Goal: Task Accomplishment & Management: Manage account settings

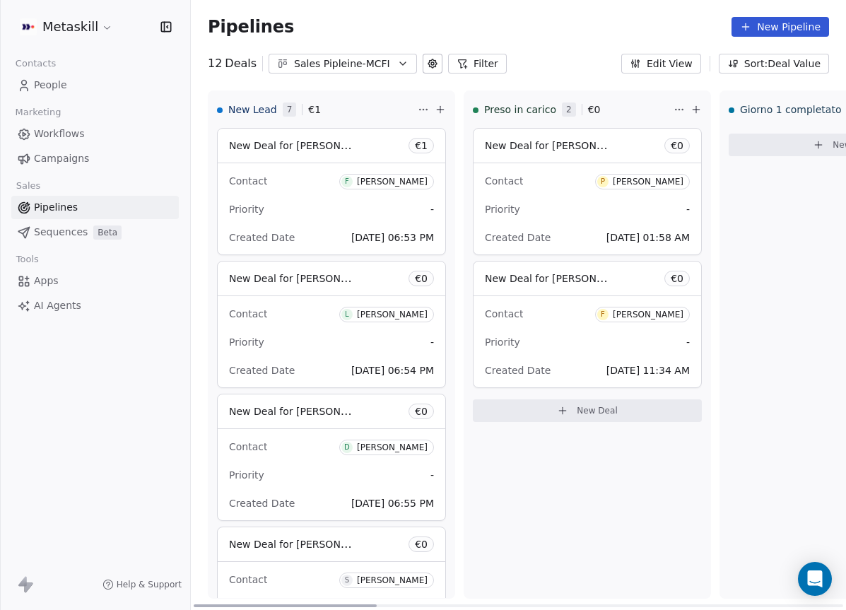
click at [288, 604] on div at bounding box center [285, 605] width 183 height 3
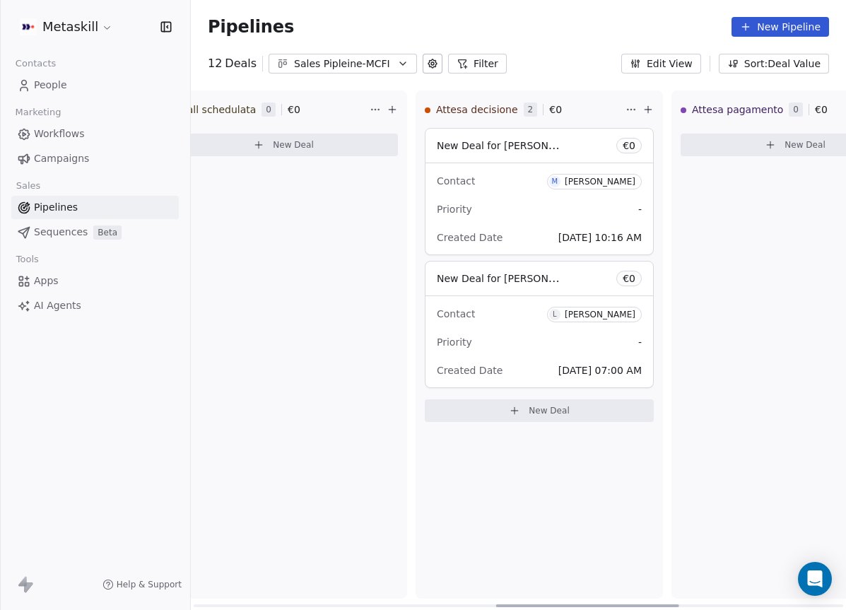
scroll to position [0, 1083]
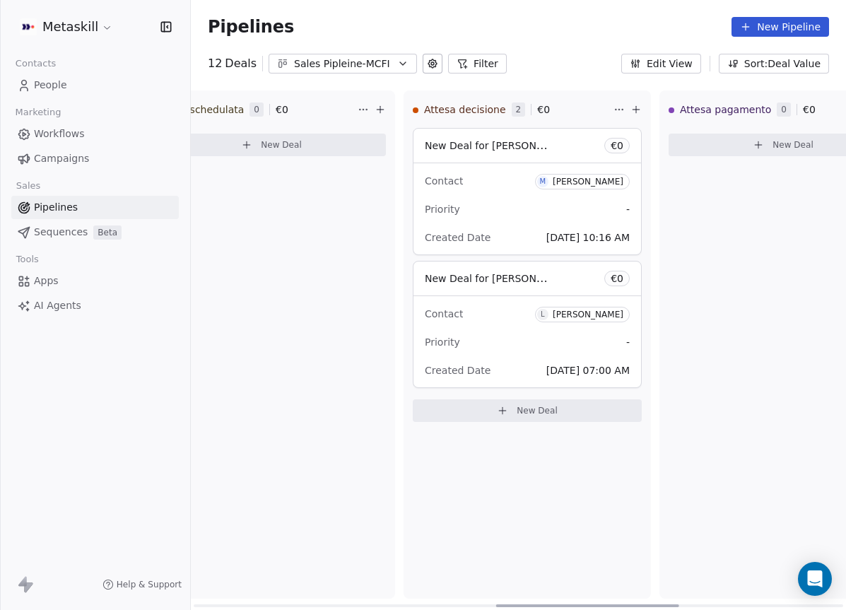
drag, startPoint x: 288, startPoint y: 605, endPoint x: 590, endPoint y: 546, distance: 308.2
click at [590, 604] on div at bounding box center [587, 605] width 183 height 3
click at [588, 314] on div "[PERSON_NAME]" at bounding box center [588, 314] width 71 height 10
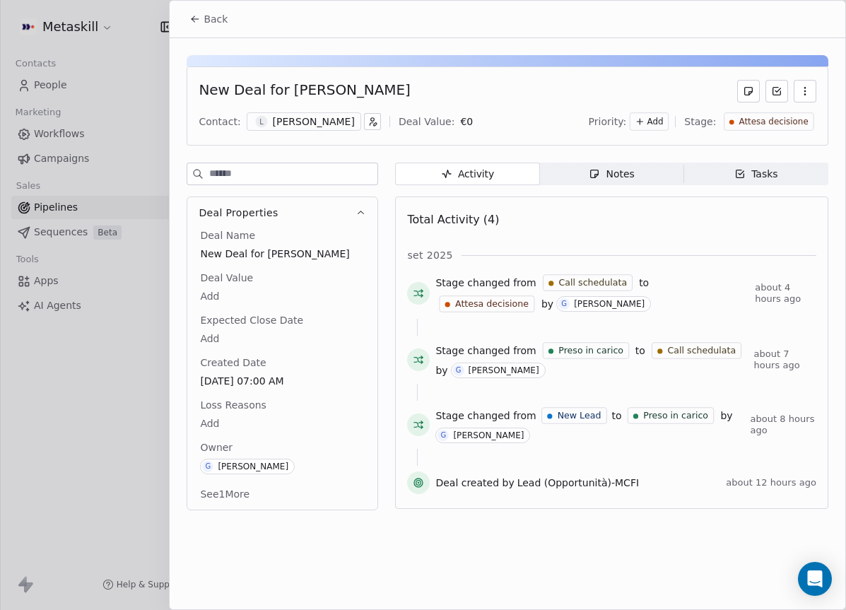
click at [306, 122] on div "[PERSON_NAME]" at bounding box center [314, 121] width 82 height 14
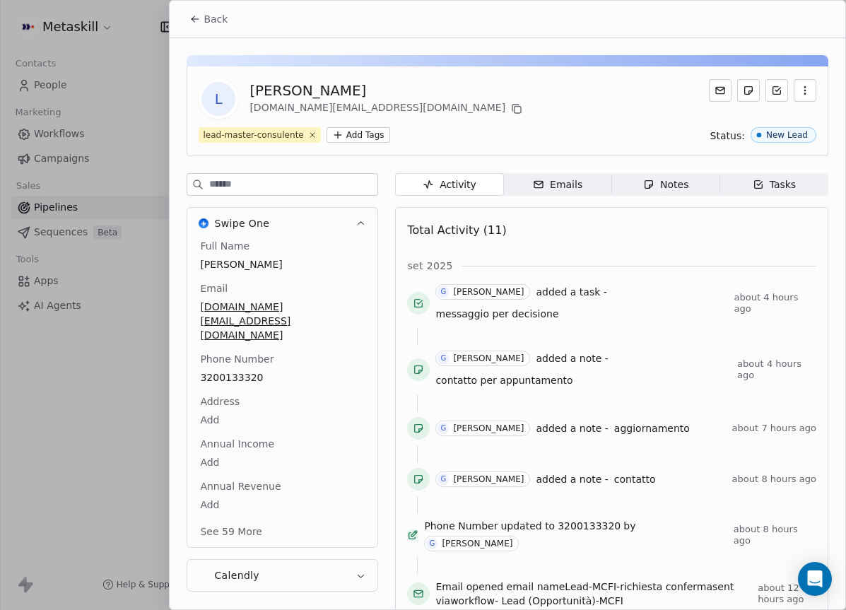
click at [193, 20] on icon at bounding box center [194, 18] width 11 height 11
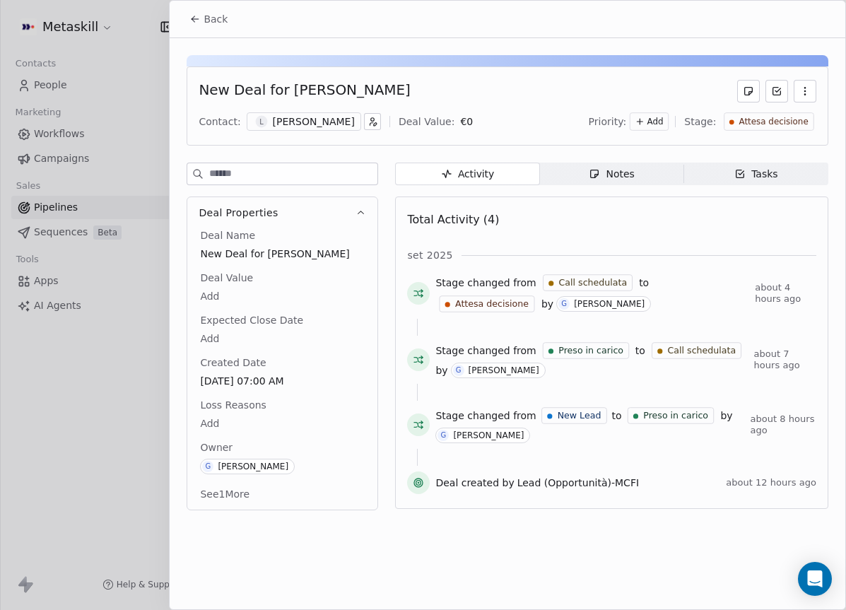
click at [194, 24] on icon at bounding box center [194, 18] width 11 height 11
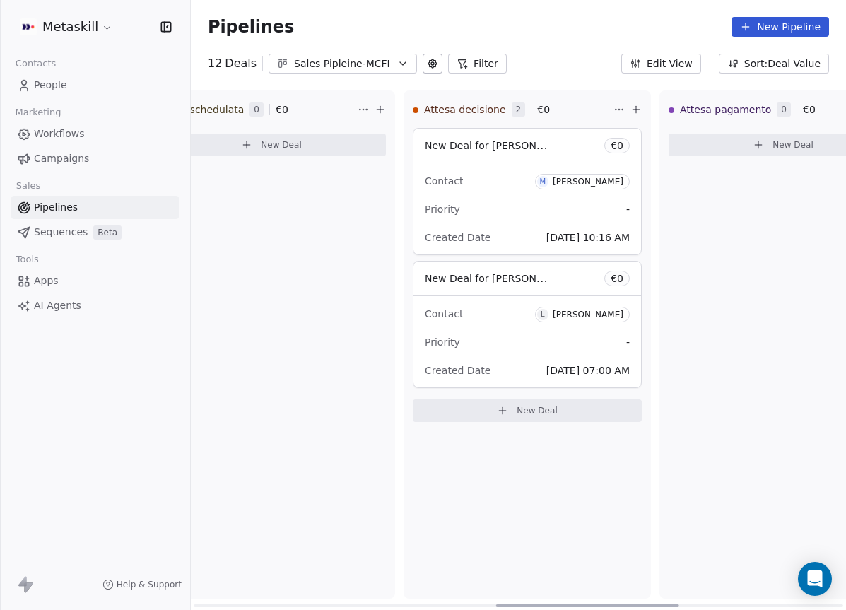
click at [602, 185] on div "[PERSON_NAME]" at bounding box center [588, 182] width 71 height 10
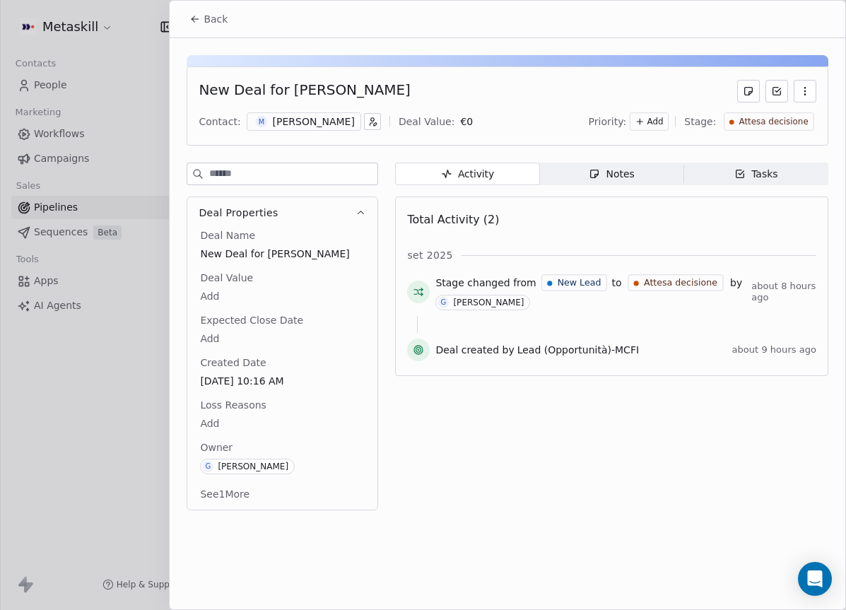
click at [308, 119] on div "[PERSON_NAME]" at bounding box center [314, 121] width 82 height 14
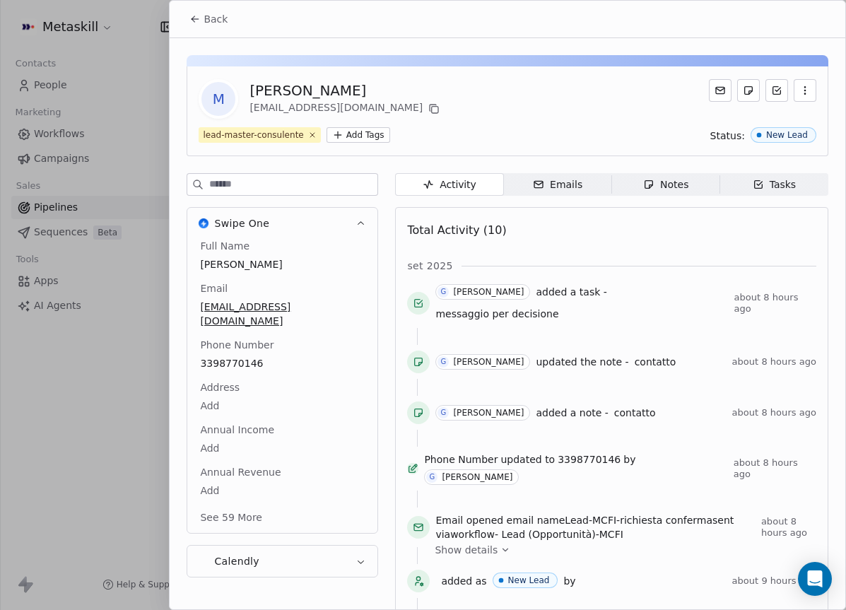
click at [194, 25] on button "Back" at bounding box center [208, 18] width 55 height 25
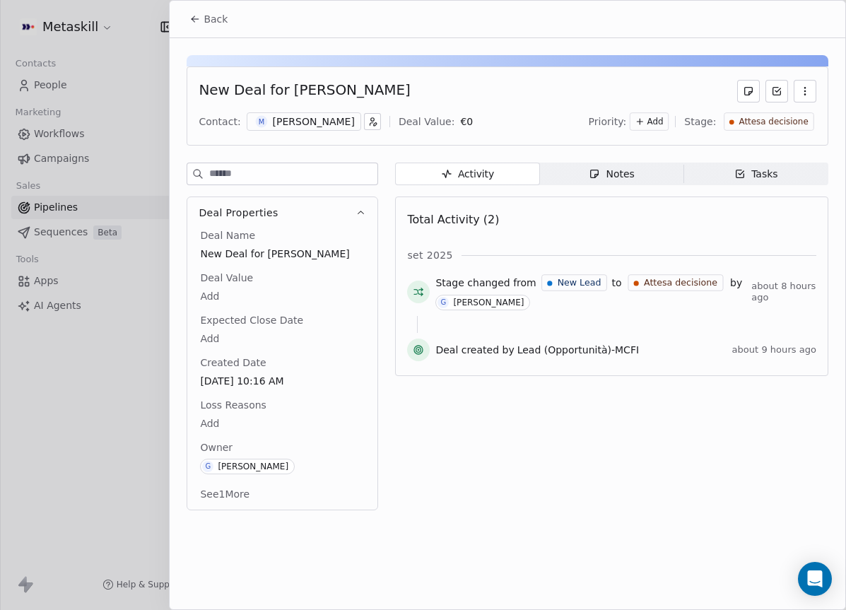
click at [191, 18] on icon at bounding box center [194, 18] width 11 height 11
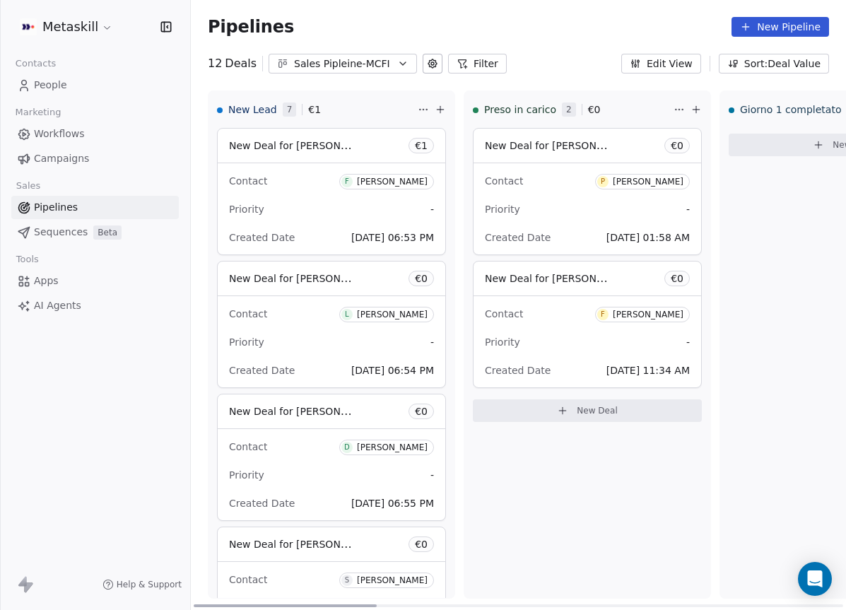
drag, startPoint x: 522, startPoint y: 605, endPoint x: 110, endPoint y: 560, distance: 414.4
click at [194, 604] on div at bounding box center [285, 605] width 183 height 3
click at [608, 196] on div "Contact P [PERSON_NAME] Ebhomienlen Priority - Created Date [DATE] 01:58 AM" at bounding box center [587, 208] width 228 height 91
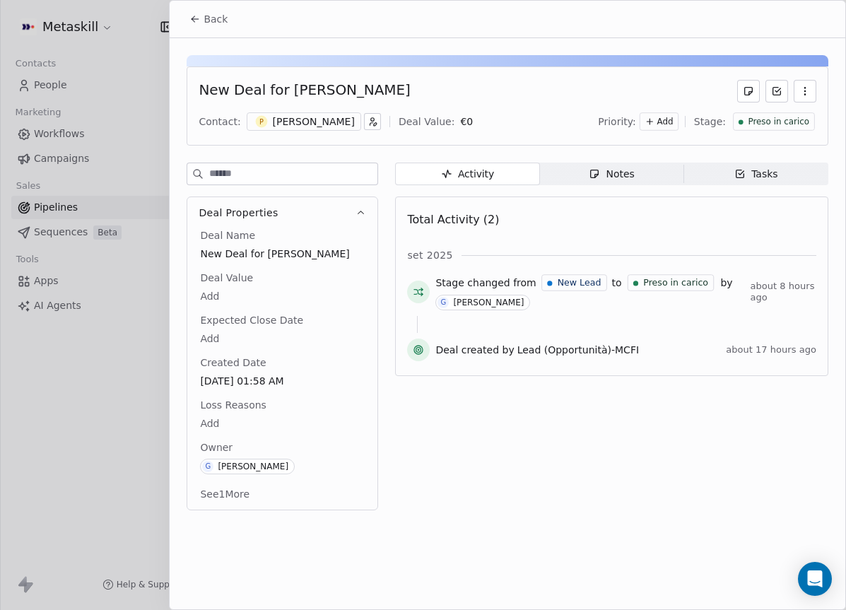
click at [794, 122] on span "Preso in carico" at bounding box center [778, 122] width 61 height 12
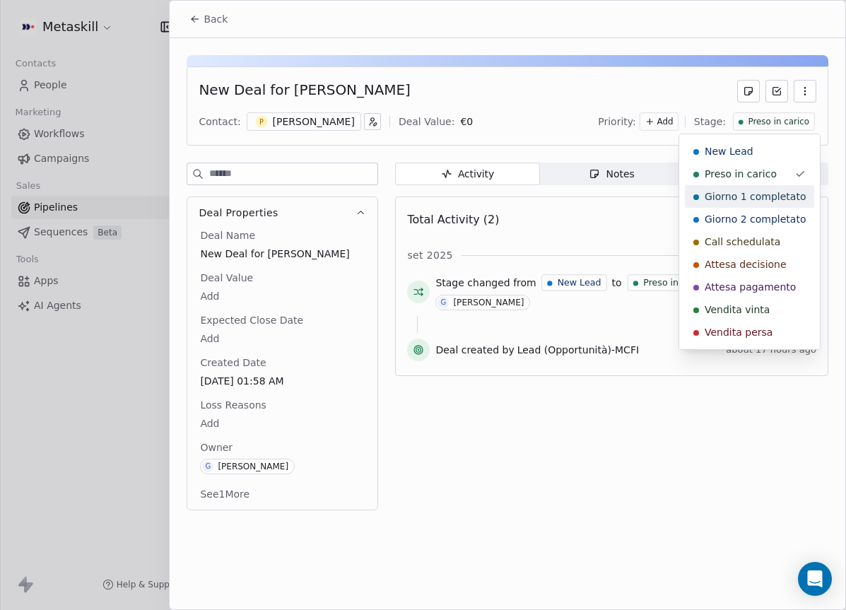
click at [757, 186] on div "Giorno 1 completato" at bounding box center [749, 196] width 129 height 23
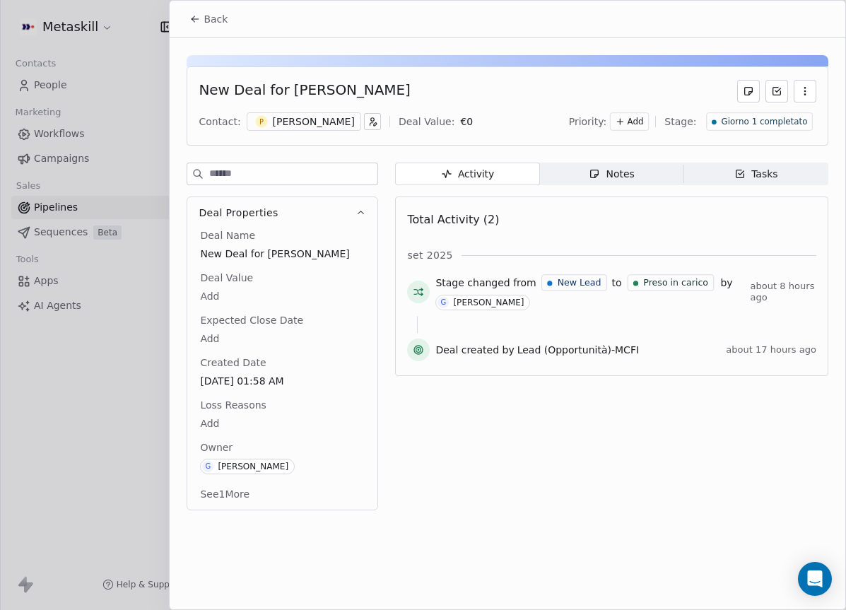
click at [191, 23] on icon at bounding box center [194, 18] width 11 height 11
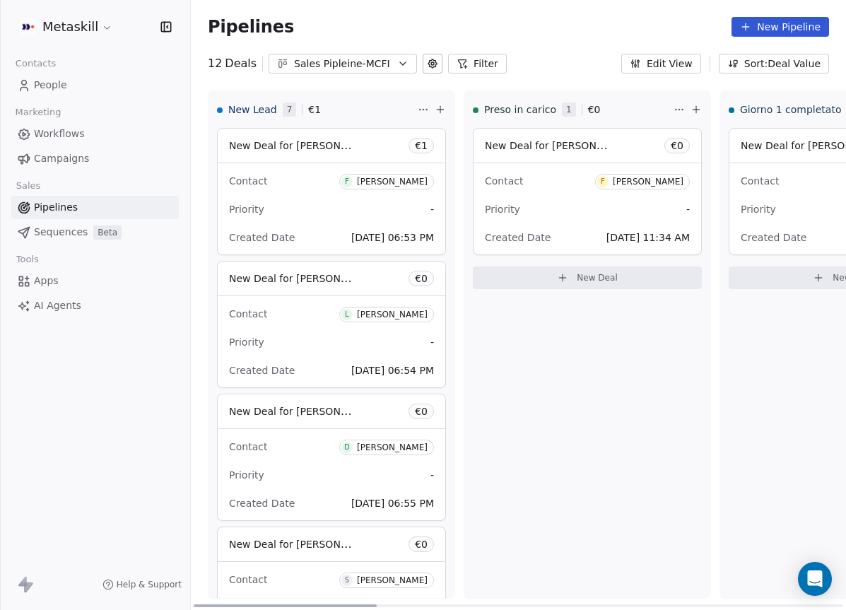
click at [620, 226] on div "Created Date [DATE] 11:34 AM" at bounding box center [587, 237] width 205 height 23
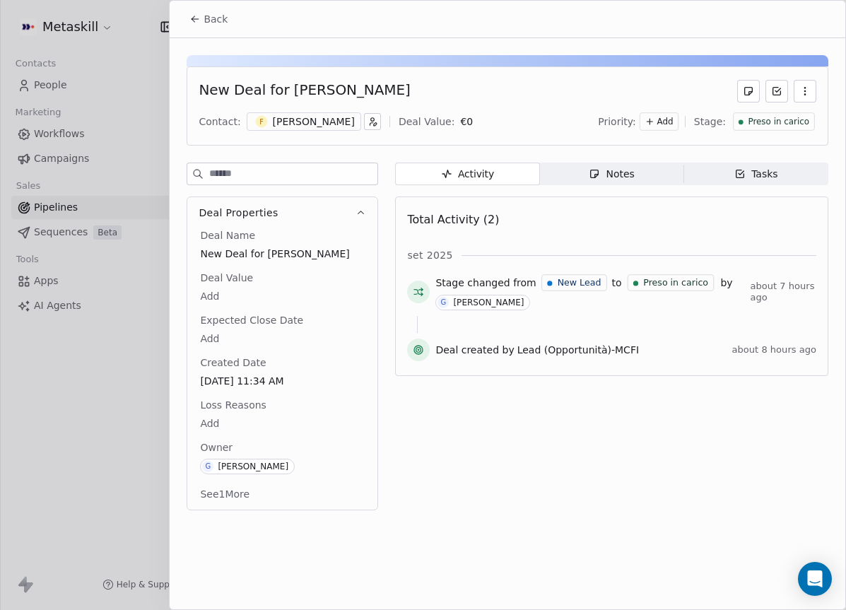
click at [786, 123] on span "Preso in carico" at bounding box center [778, 122] width 61 height 12
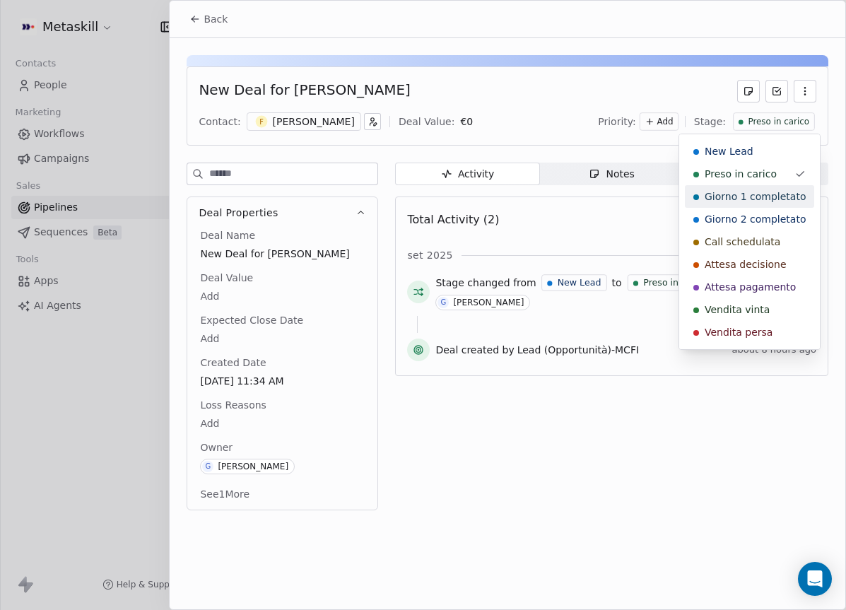
click at [744, 190] on span "Giorno 1 completato" at bounding box center [754, 196] width 101 height 14
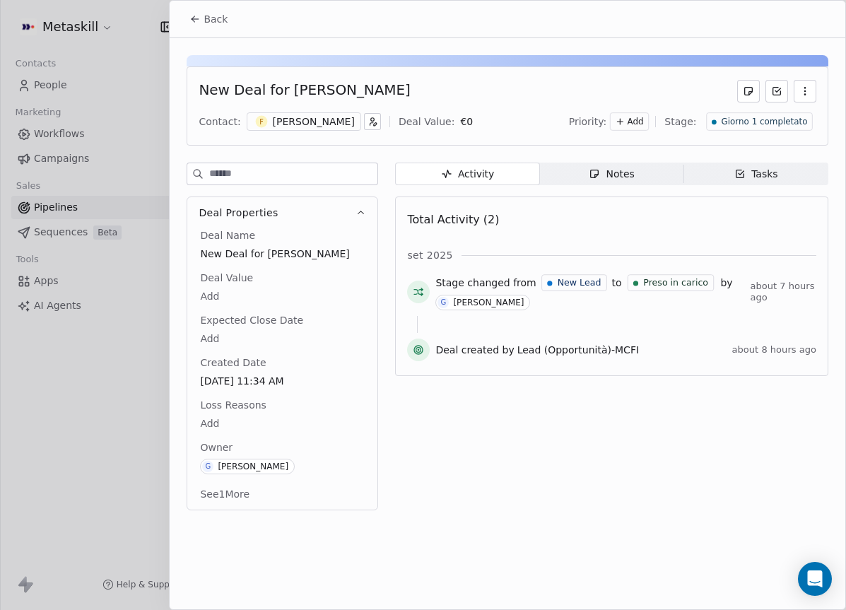
drag, startPoint x: 199, startPoint y: 16, endPoint x: 212, endPoint y: 28, distance: 17.6
click at [199, 17] on icon at bounding box center [194, 18] width 11 height 11
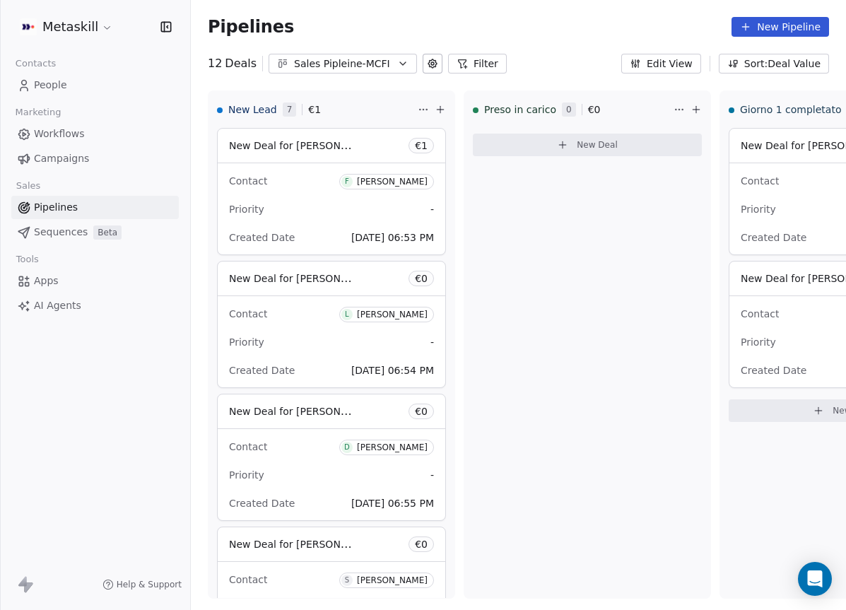
click at [297, 62] on div "Sales Pipleine-MCFI" at bounding box center [343, 64] width 98 height 15
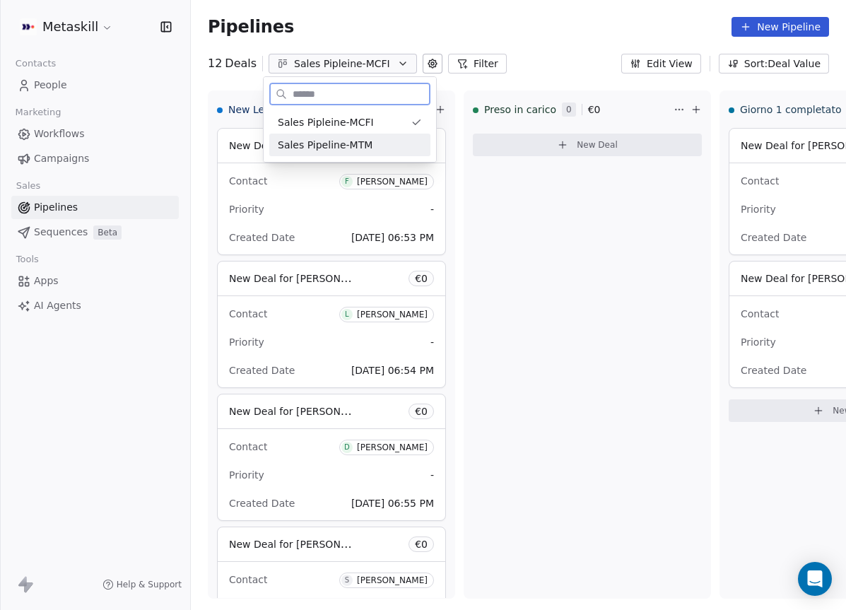
drag, startPoint x: 361, startPoint y: 142, endPoint x: 379, endPoint y: 141, distance: 18.4
click at [361, 142] on span "Sales Pipeline-MTM" at bounding box center [325, 145] width 95 height 15
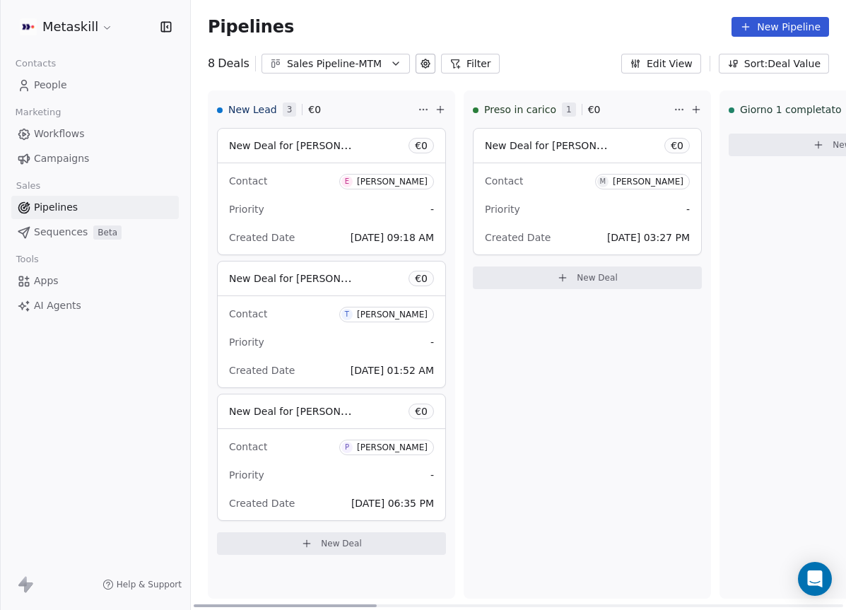
click at [612, 170] on div "Contact M [PERSON_NAME]" at bounding box center [587, 180] width 205 height 23
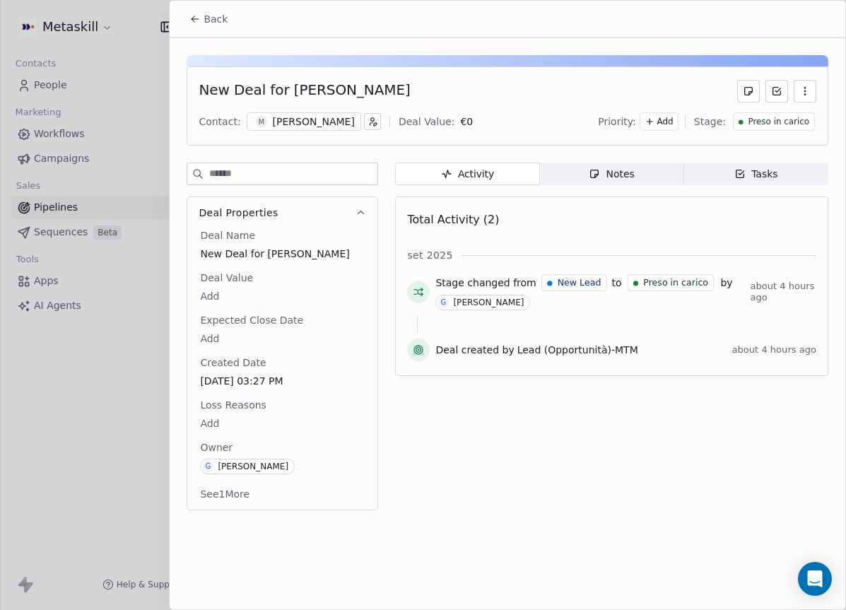
click at [810, 119] on div "Preso in carico" at bounding box center [774, 121] width 82 height 18
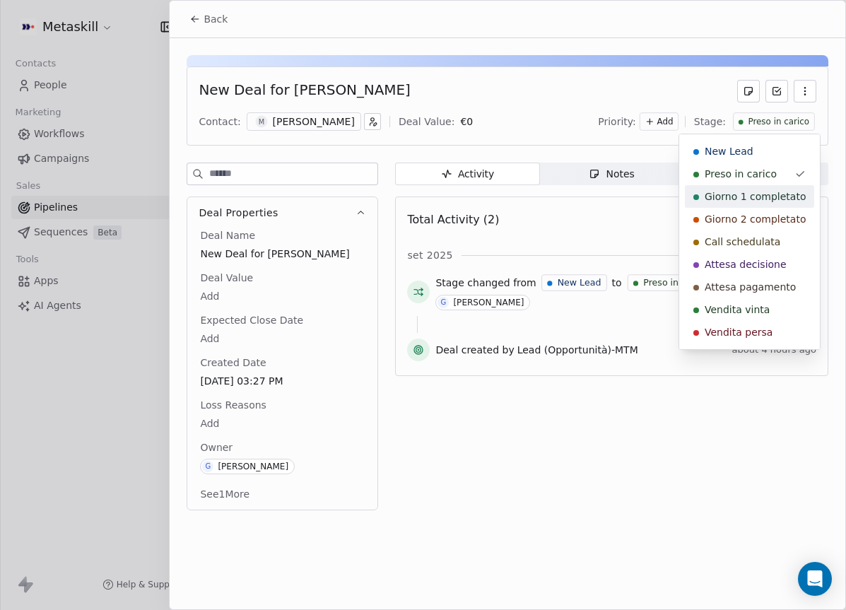
click at [770, 187] on div "Giorno 1 completato" at bounding box center [749, 196] width 129 height 23
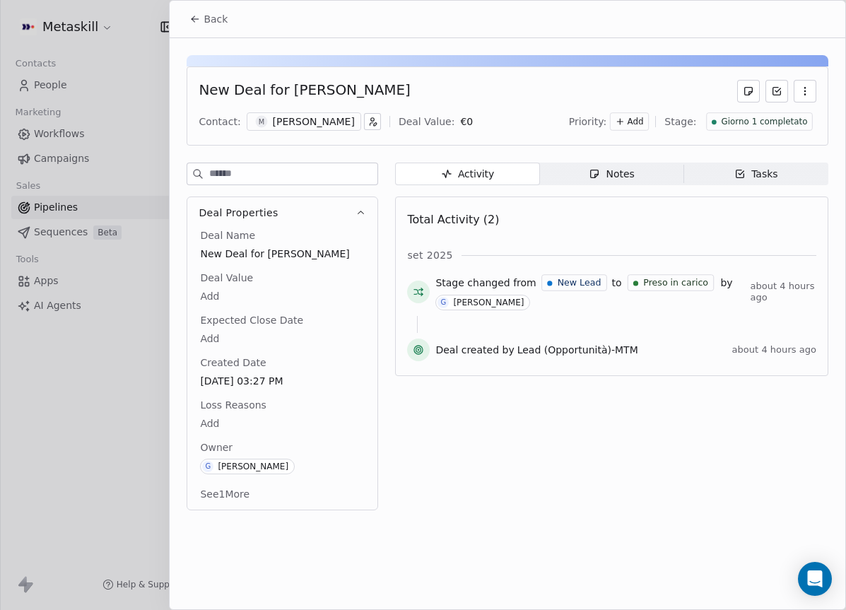
click at [206, 20] on span "Back" at bounding box center [216, 19] width 24 height 14
